Goal: Task Accomplishment & Management: Manage account settings

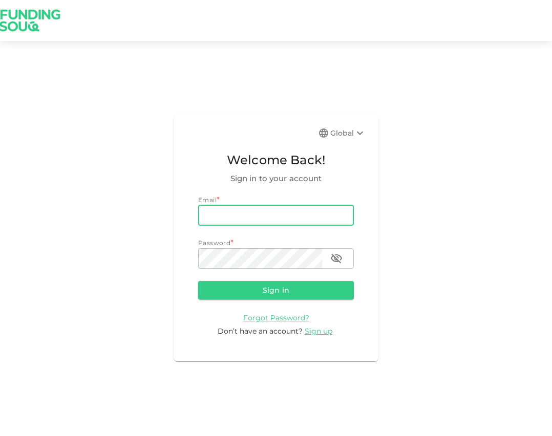
click at [244, 214] on input "email" at bounding box center [276, 215] width 156 height 20
type input "[EMAIL_ADDRESS][DOMAIN_NAME]"
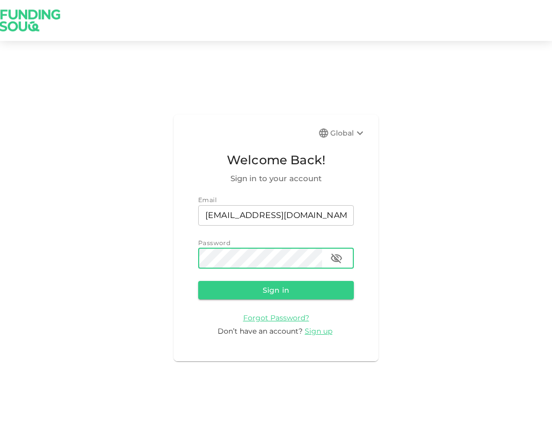
click at [198, 281] on button "Sign in" at bounding box center [276, 290] width 156 height 18
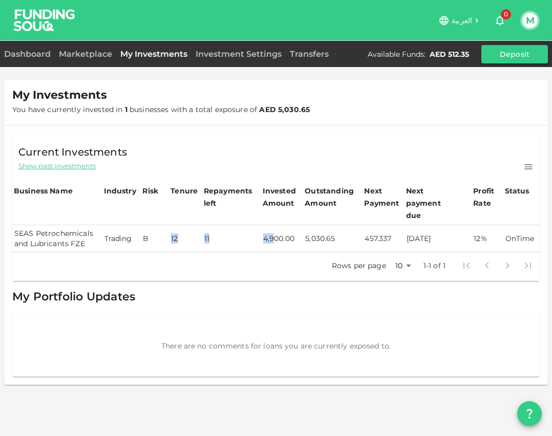
drag, startPoint x: 170, startPoint y: 227, endPoint x: 276, endPoint y: 234, distance: 106.7
click at [276, 234] on tr "SEAS Petrochemicals and Lubricants FZE Trading B 12 11 4,900.00 5,030.65 457.33…" at bounding box center [275, 238] width 527 height 27
click at [276, 234] on td "4,900.00" at bounding box center [282, 238] width 42 height 27
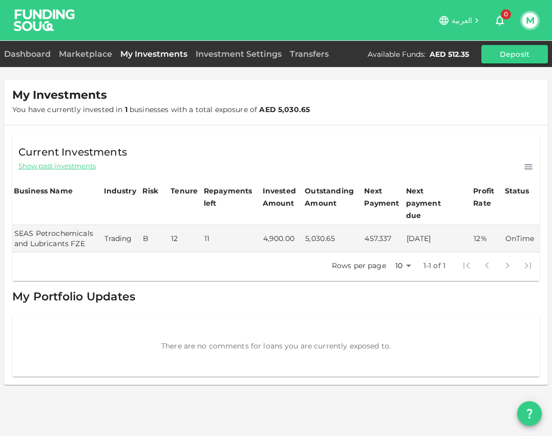
drag, startPoint x: 279, startPoint y: 303, endPoint x: 184, endPoint y: 289, distance: 96.3
click at [184, 289] on div "My Portfolio Updates There are no comments for loans you are currently exposed …" at bounding box center [275, 332] width 527 height 90
click at [78, 60] on div "Dashboard Marketplace My Investments Investment Settings Transfers Available Fu…" at bounding box center [276, 54] width 552 height 18
click at [84, 53] on link "Marketplace" at bounding box center [85, 54] width 61 height 10
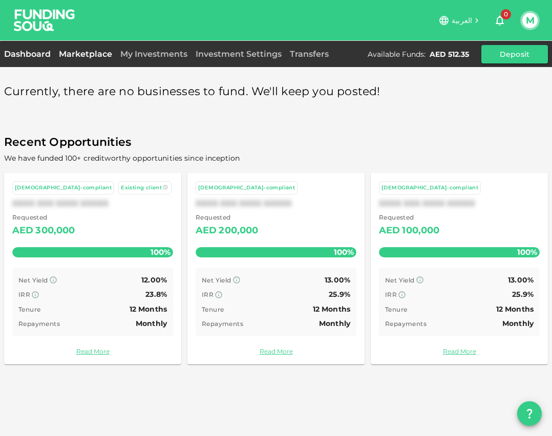
click at [25, 57] on link "Dashboard" at bounding box center [29, 54] width 51 height 10
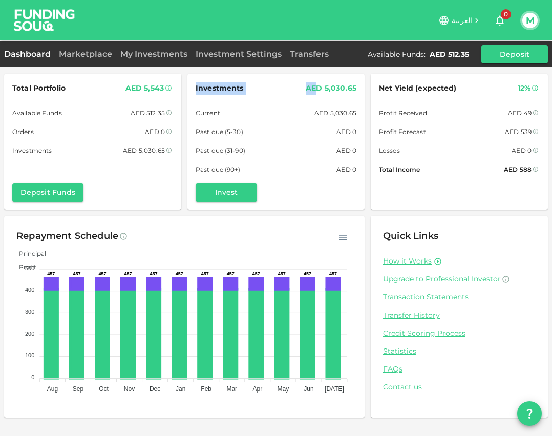
drag, startPoint x: 329, startPoint y: 92, endPoint x: 360, endPoint y: 95, distance: 31.4
click at [360, 95] on div "Investments AED 5,030.65 Current AED 5,030.65 Past due (5-30) AED 0 Past due (3…" at bounding box center [275, 142] width 177 height 136
click at [339, 89] on div "AED 5,030.65" at bounding box center [330, 88] width 51 height 13
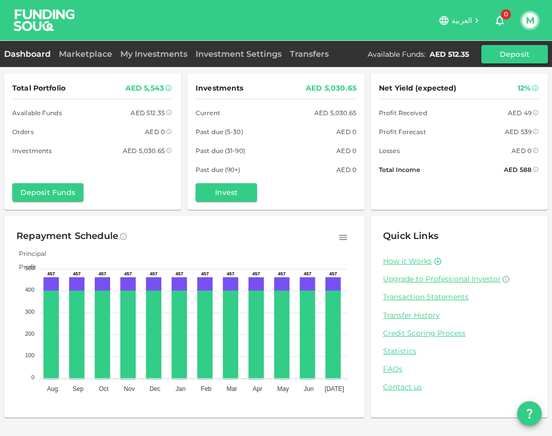
click at [320, 117] on div "AED 5,030.65" at bounding box center [335, 112] width 42 height 11
click at [343, 237] on icon "button" at bounding box center [343, 237] width 10 height 10
drag, startPoint x: 269, startPoint y: 232, endPoint x: 254, endPoint y: 234, distance: 15.6
click at [269, 232] on div "Repayment Schedule" at bounding box center [184, 236] width 336 height 16
click at [243, 47] on div "Dashboard Marketplace My Investments Investment Settings Transfers Available Fu…" at bounding box center [276, 54] width 552 height 18
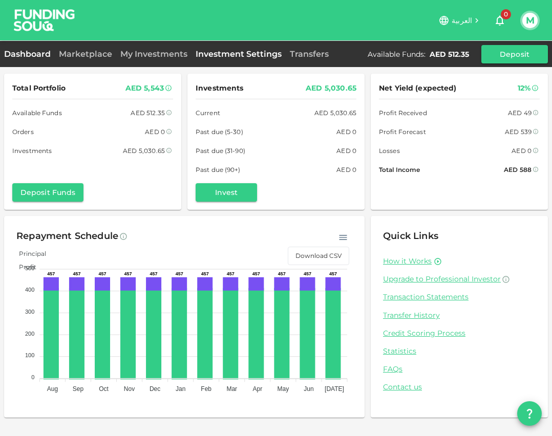
click at [244, 53] on link "Investment Settings" at bounding box center [238, 54] width 94 height 10
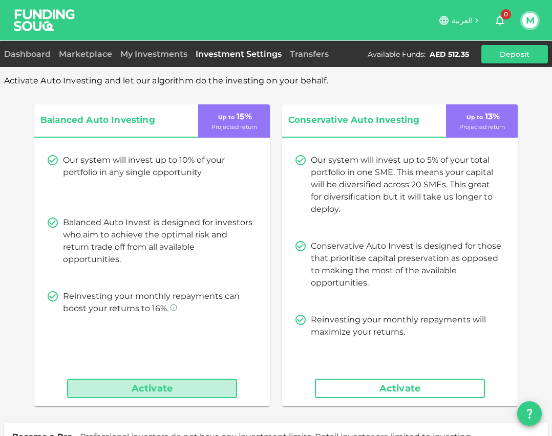
click at [171, 388] on button "Activate" at bounding box center [152, 388] width 170 height 19
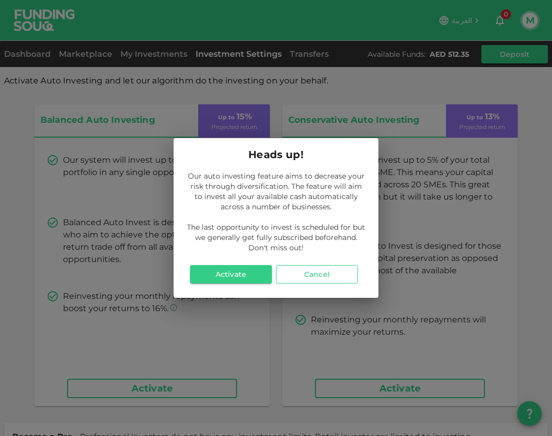
click at [308, 276] on button "Cancel" at bounding box center [317, 274] width 82 height 18
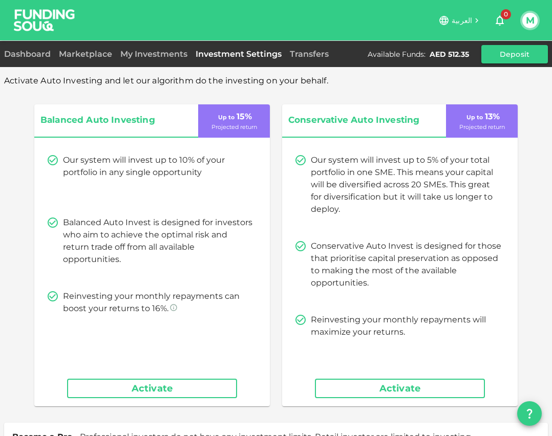
click at [200, 384] on button "Activate" at bounding box center [152, 388] width 170 height 19
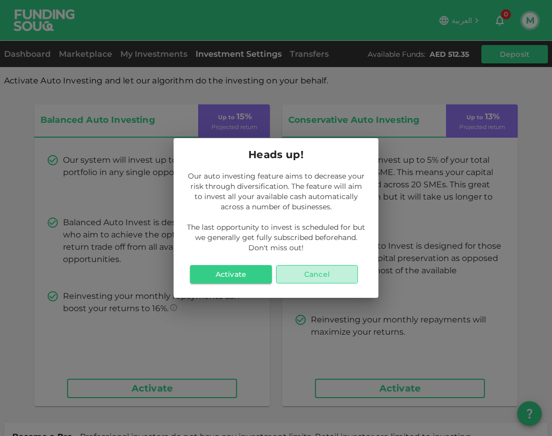
click at [300, 276] on button "Cancel" at bounding box center [317, 274] width 82 height 18
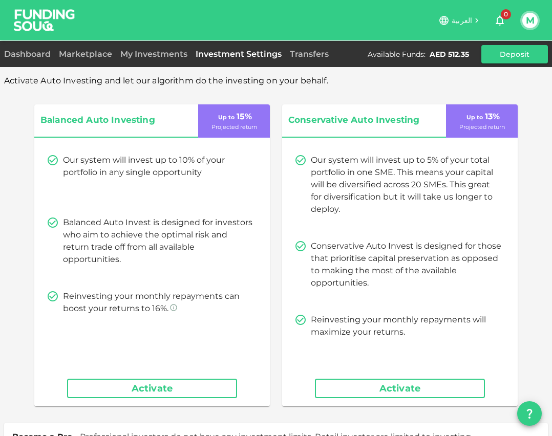
click at [152, 385] on button "Activate" at bounding box center [152, 388] width 170 height 19
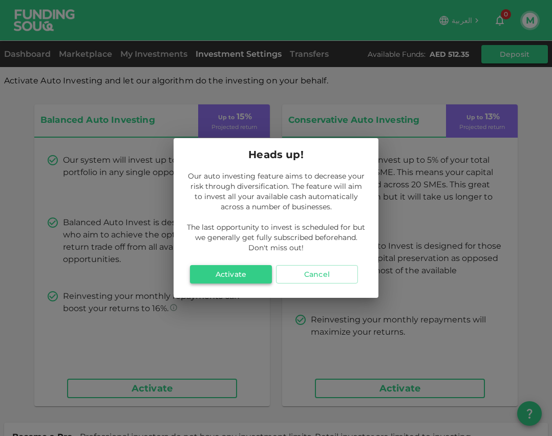
click at [214, 280] on button "Activate" at bounding box center [231, 274] width 82 height 18
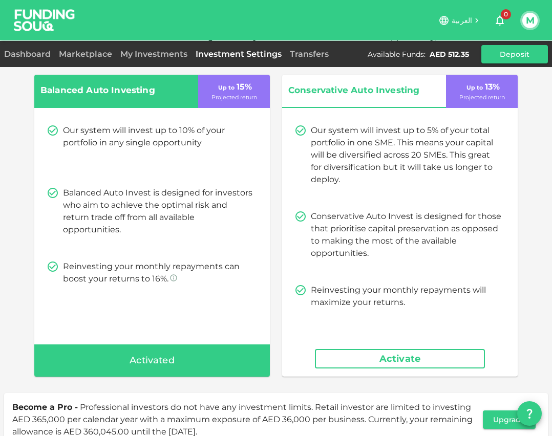
scroll to position [165, 0]
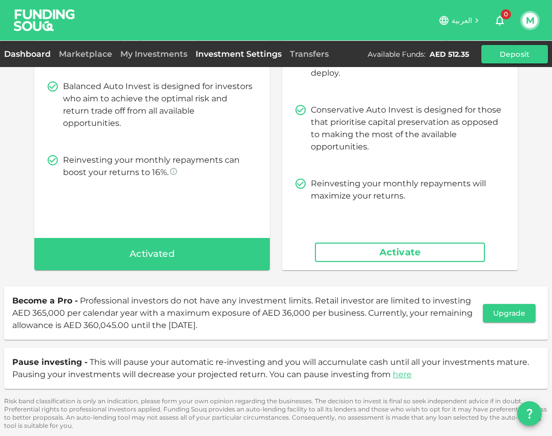
click at [33, 52] on link "Dashboard" at bounding box center [29, 54] width 51 height 10
